Goal: Transaction & Acquisition: Purchase product/service

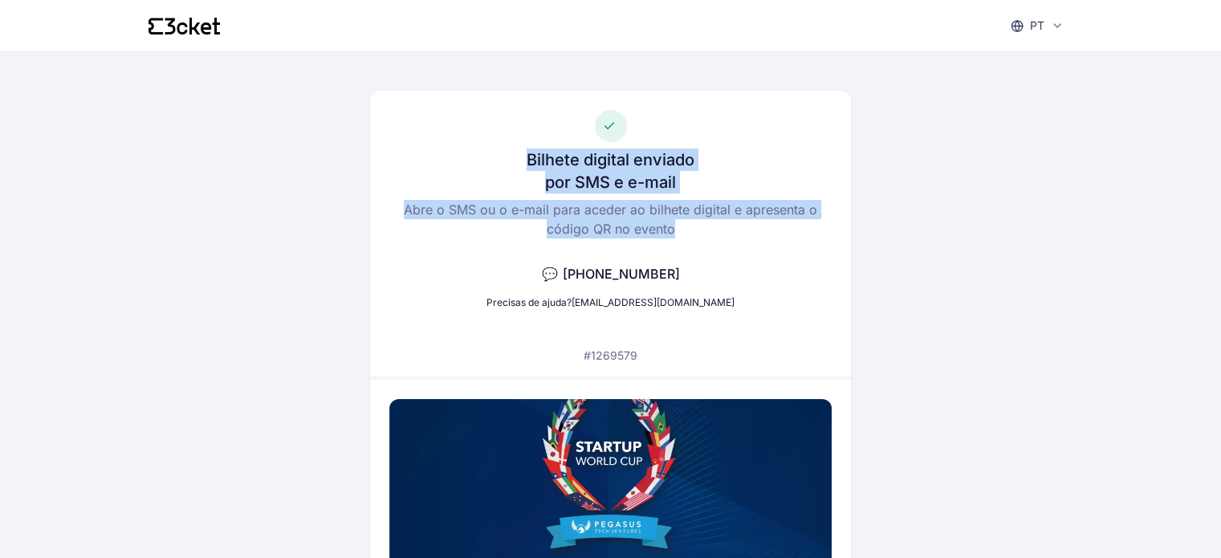
drag, startPoint x: 515, startPoint y: 154, endPoint x: 701, endPoint y: 263, distance: 214.8
click at [701, 263] on div "Bilhete digital enviado por SMS e e-mail Abre o SMS ou o e-mail para aceder ao …" at bounding box center [610, 234] width 481 height 286
click at [706, 249] on div "Bilhete digital enviado por SMS e e-mail Abre o SMS ou o e-mail para aceder ao …" at bounding box center [610, 234] width 481 height 286
